Goal: Task Accomplishment & Management: Manage account settings

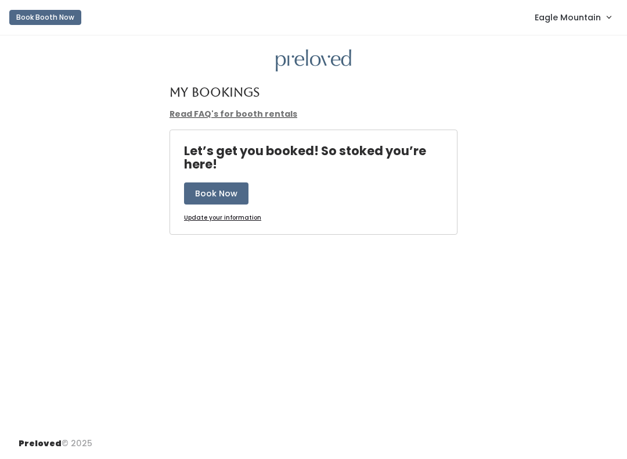
click at [579, 25] on link "Eagle Mountain" at bounding box center [572, 17] width 99 height 25
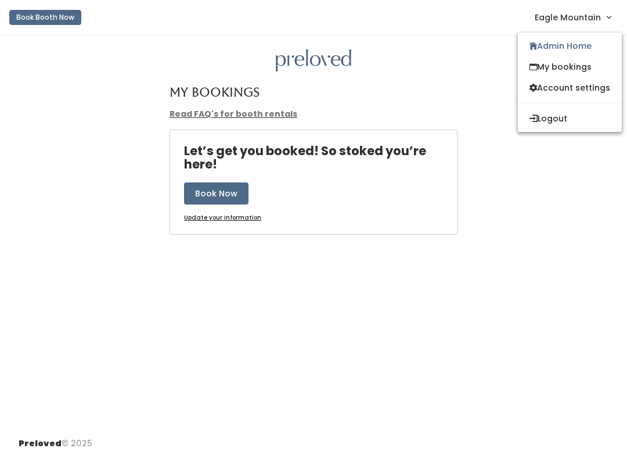
click at [577, 49] on link "Admin Home" at bounding box center [570, 45] width 104 height 21
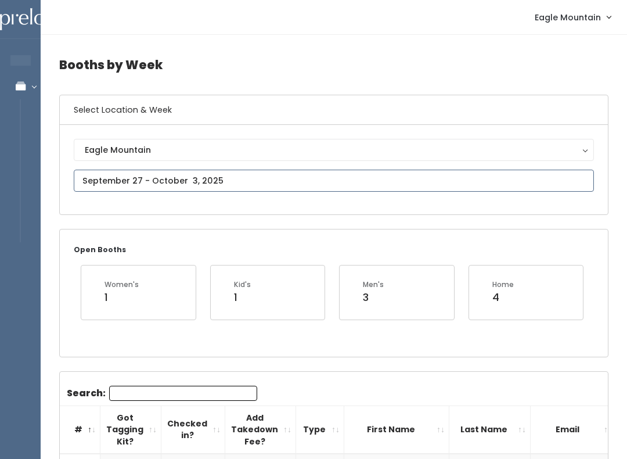
click at [166, 181] on input "text" at bounding box center [334, 181] width 520 height 22
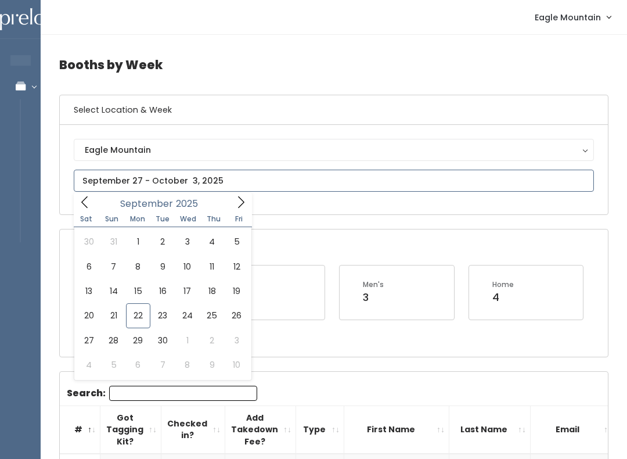
type input "September 20 to September 26"
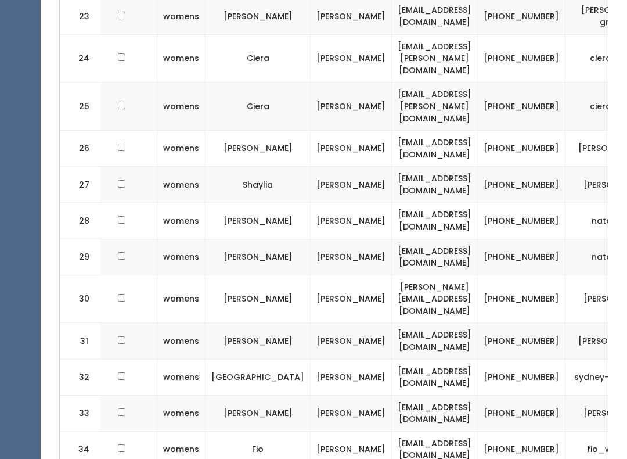
scroll to position [0, 138]
